Goal: Entertainment & Leisure: Consume media (video, audio)

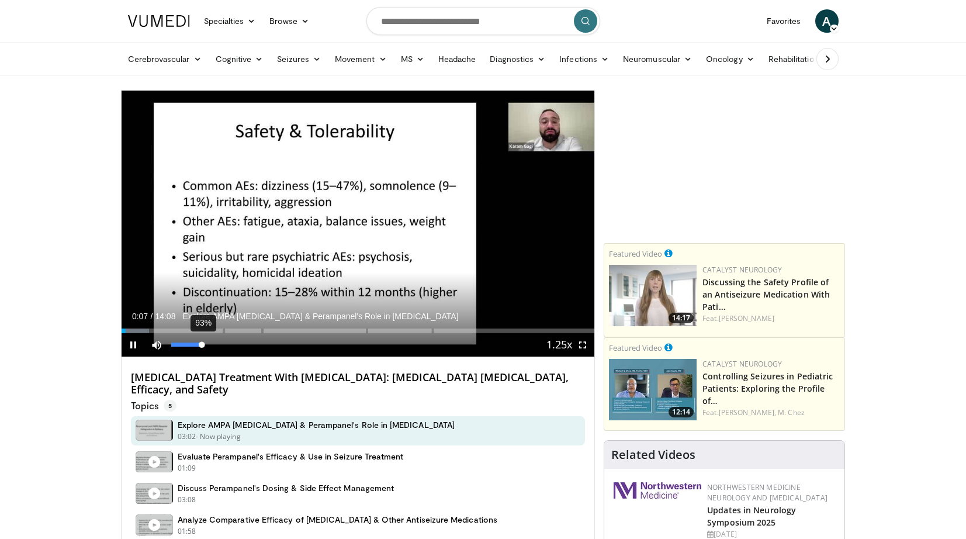
drag, startPoint x: 171, startPoint y: 343, endPoint x: 202, endPoint y: 344, distance: 31.0
click at [202, 344] on div "Volume Level" at bounding box center [186, 344] width 31 height 4
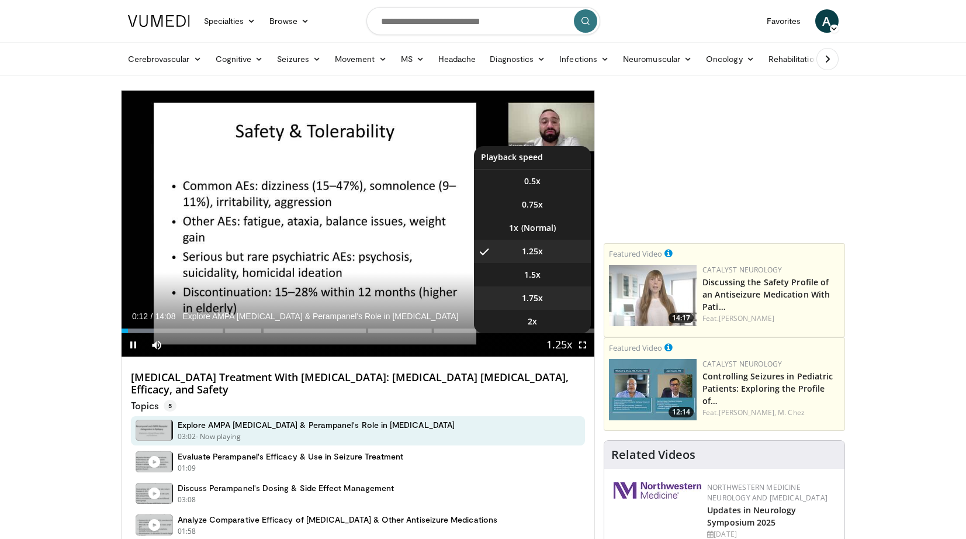
click at [536, 299] on span "1.75x" at bounding box center [532, 298] width 21 height 12
